Goal: Navigation & Orientation: Find specific page/section

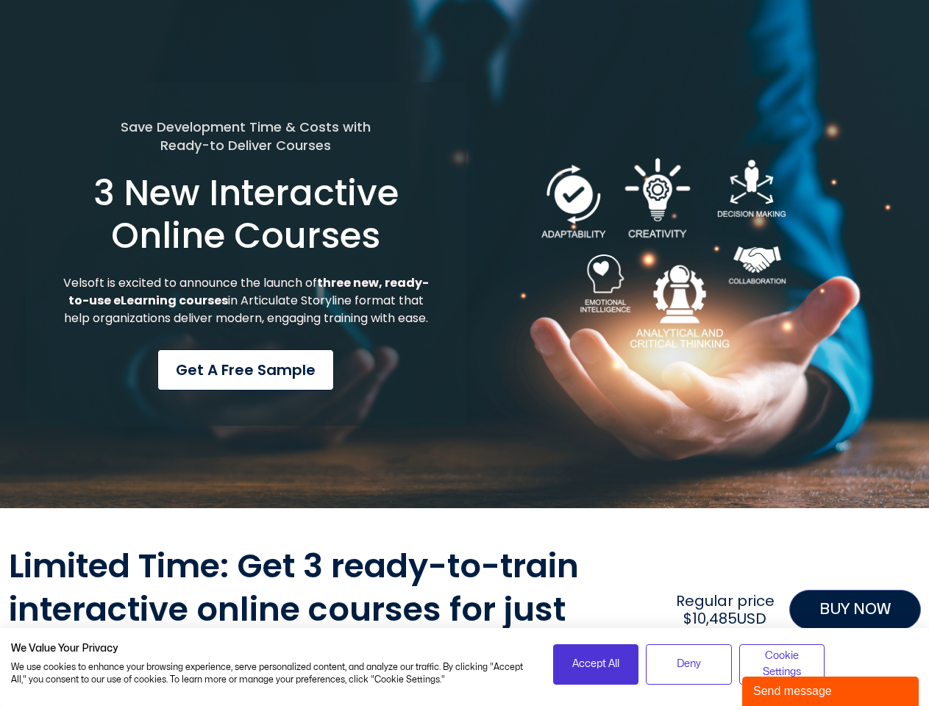
click at [464, 353] on div "Save Development Time & Costs with Ready-to Deliver Courses 3 New Interactive O…" at bounding box center [246, 254] width 441 height 344
click at [596, 664] on span "Accept All" at bounding box center [595, 664] width 47 height 16
click at [688, 664] on span "Deny" at bounding box center [689, 664] width 24 height 16
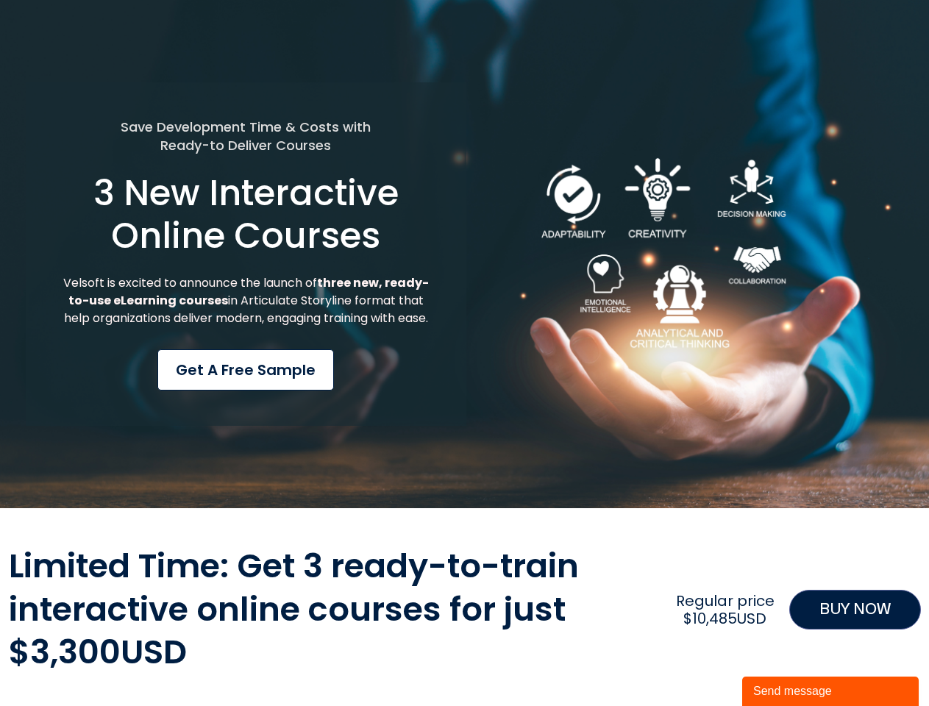
click at [782, 664] on div "Limited Time: Get 3 ready-to-train interactive online courses for just $3,300US…" at bounding box center [465, 609] width 912 height 129
click at [830, 691] on div "Send message" at bounding box center [830, 691] width 154 height 18
